Goal: Go to known website: Go to known website

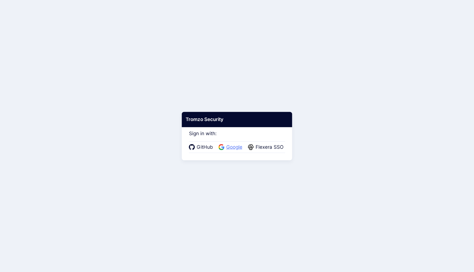
click at [236, 147] on span "Google" at bounding box center [234, 146] width 19 height 7
